Goal: Transaction & Acquisition: Purchase product/service

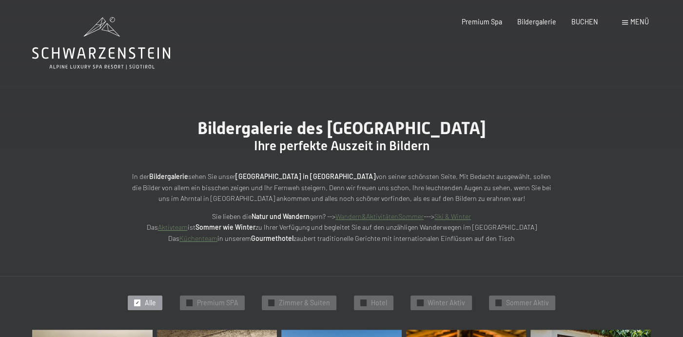
click at [627, 21] on span at bounding box center [625, 22] width 6 height 4
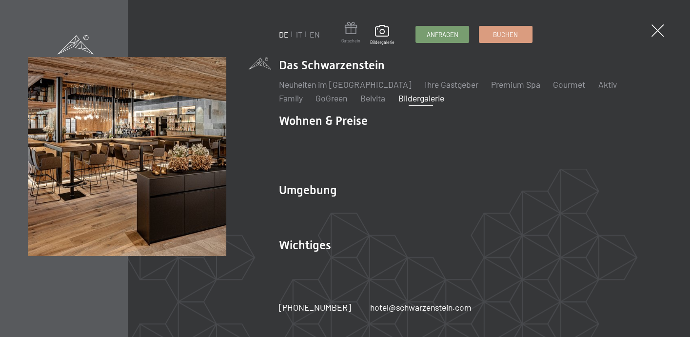
click at [357, 30] on span at bounding box center [350, 30] width 19 height 16
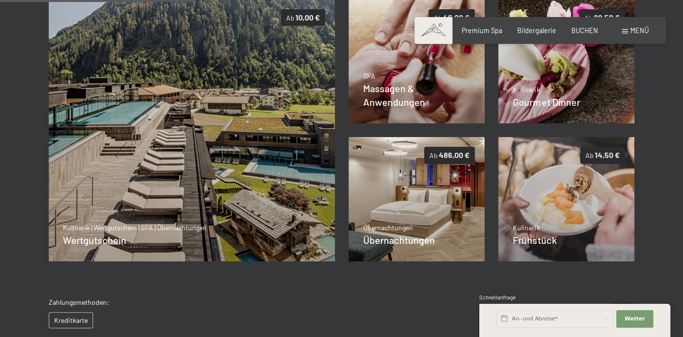
scroll to position [224, 0]
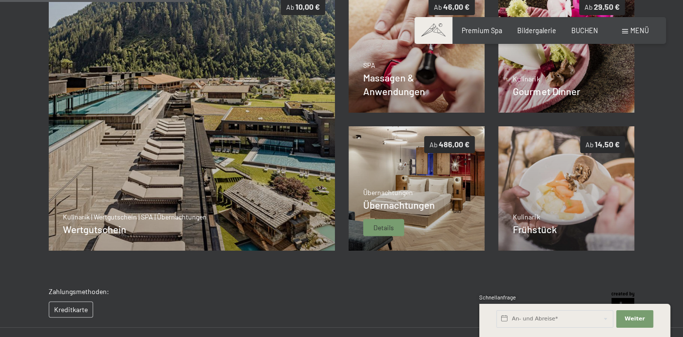
click at [432, 184] on img at bounding box center [417, 188] width 137 height 124
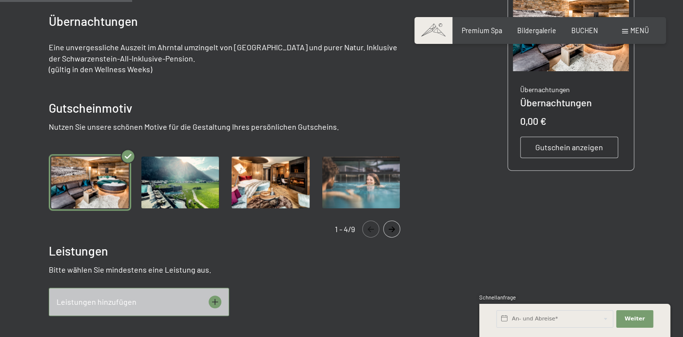
click at [206, 189] on img "Gallery" at bounding box center [180, 182] width 82 height 57
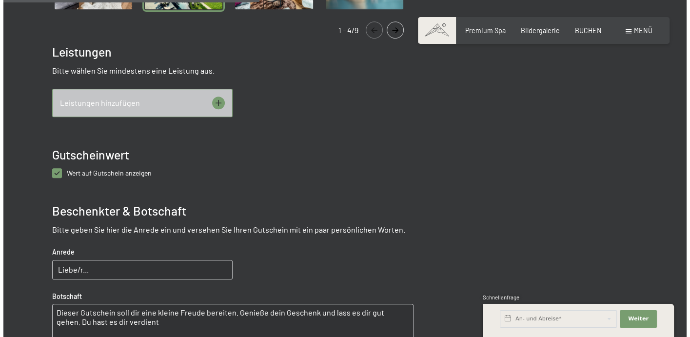
scroll to position [435, 0]
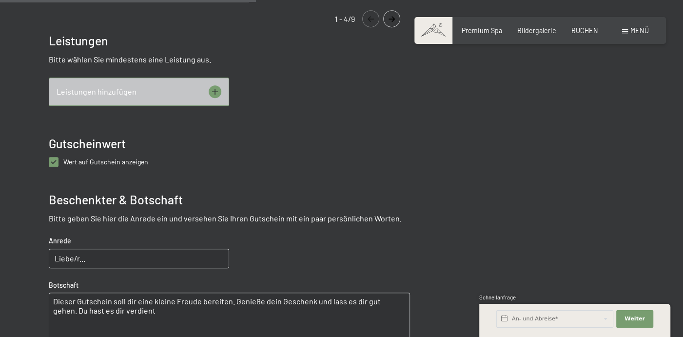
click at [166, 85] on div "Leistungen hinzufügen" at bounding box center [139, 92] width 180 height 28
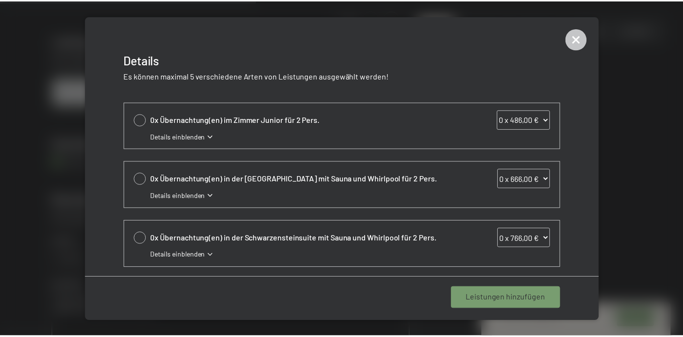
scroll to position [0, 0]
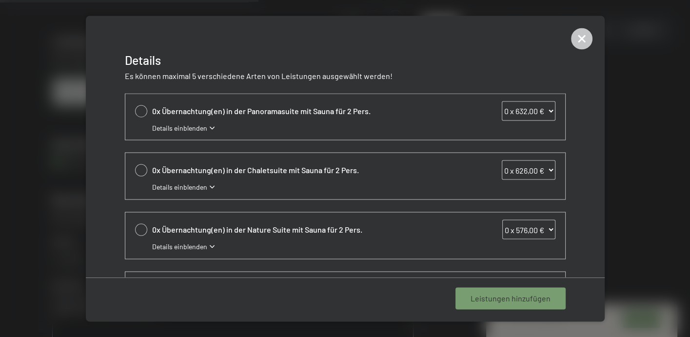
click at [207, 127] on div "Details einblenden" at bounding box center [353, 128] width 403 height 10
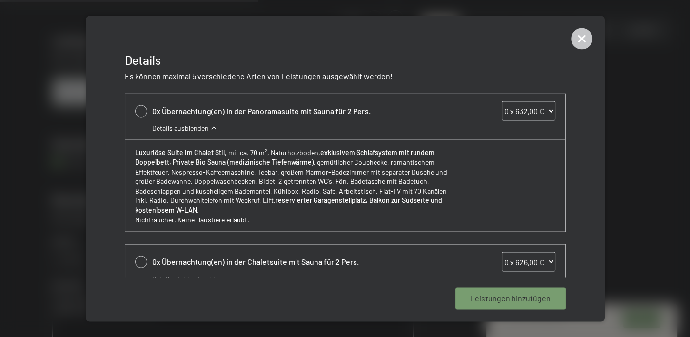
click at [208, 124] on div "Details ausblenden" at bounding box center [353, 128] width 403 height 10
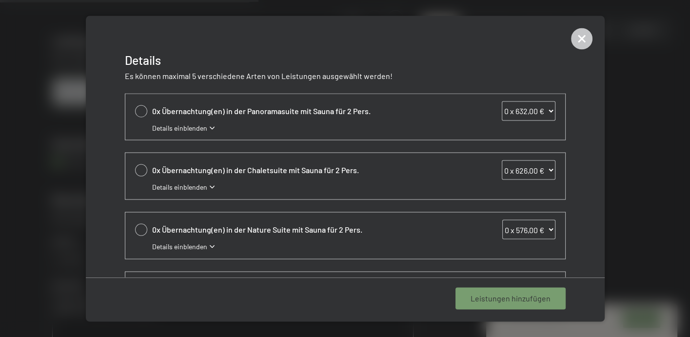
click at [523, 106] on select "0 x 632,00 € 1 x 632,00 € 2 x 632,00 € 3 x 632,00 € 4 x 632,00 € 5 x 632,00 € 6…" at bounding box center [529, 111] width 54 height 20
click at [502, 101] on select "0 x 632,00 € 1 x 632,00 € 2 x 632,00 € 3 x 632,00 € 4 x 632,00 € 5 x 632,00 € 6…" at bounding box center [529, 111] width 54 height 20
click at [537, 106] on select "0 x 632,00 € 1 x 632,00 € 2 x 632,00 € 3 x 632,00 € 4 x 632,00 € 5 x 632,00 € 6…" at bounding box center [529, 111] width 54 height 20
select select "0"
click at [502, 101] on select "0 x 632,00 € 1 x 632,00 € 2 x 632,00 € 3 x 632,00 € 4 x 632,00 € 5 x 632,00 € 6…" at bounding box center [529, 111] width 54 height 20
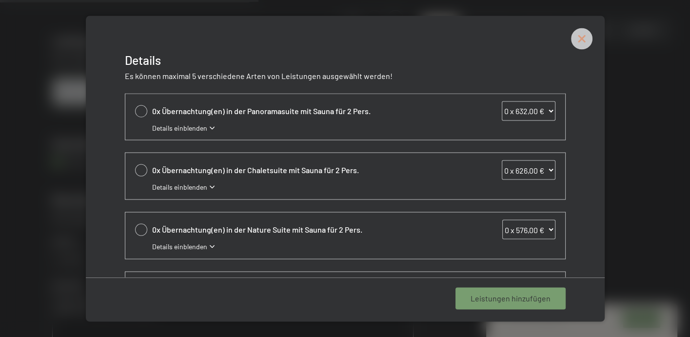
click at [588, 40] on icon at bounding box center [581, 38] width 21 height 21
